Goal: Navigation & Orientation: Find specific page/section

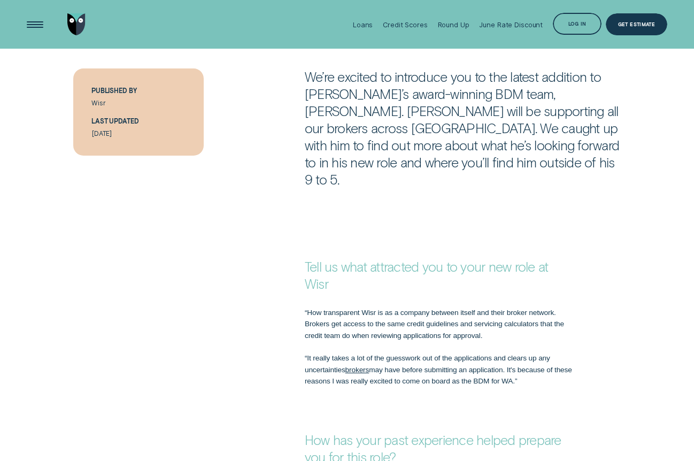
scroll to position [487, 0]
drag, startPoint x: 245, startPoint y: 294, endPoint x: 188, endPoint y: 233, distance: 83.6
click at [245, 308] on div "“How transparent Wisr is as a company between itself and their broker network. …" at bounding box center [347, 348] width 649 height 80
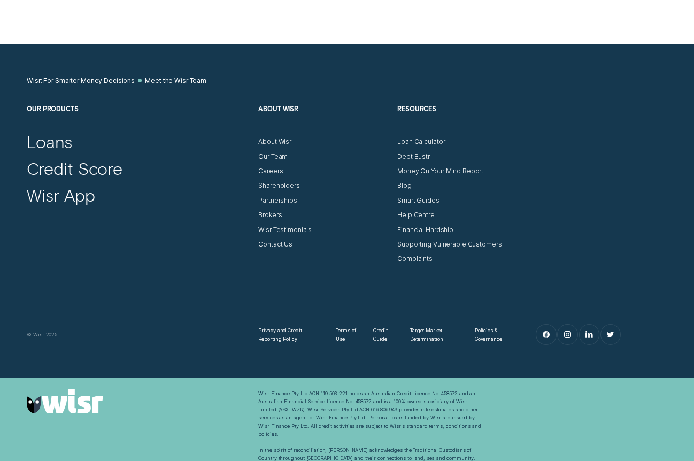
scroll to position [1007, 0]
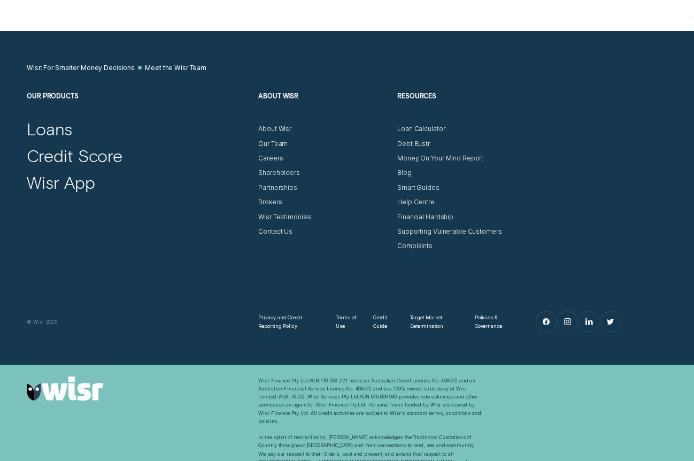
click at [549, 174] on div "Our Products Loans Credit Score Wisr App About Wisr About Wisr Our Team Careers…" at bounding box center [347, 171] width 649 height 158
click at [559, 48] on div "Wisr: For Smarter Money Decisions Meet the Wisr Team Our Products Loans Credit …" at bounding box center [347, 198] width 694 height 334
click at [188, 206] on div "Our Products Loans Credit Score Wisr App About Wisr About Wisr Our Team Careers…" at bounding box center [347, 171] width 649 height 158
click at [162, 101] on h2 "Our Products" at bounding box center [139, 108] width 224 height 33
click at [133, 110] on h2 "Our Products" at bounding box center [139, 108] width 224 height 33
